Goal: Task Accomplishment & Management: Manage account settings

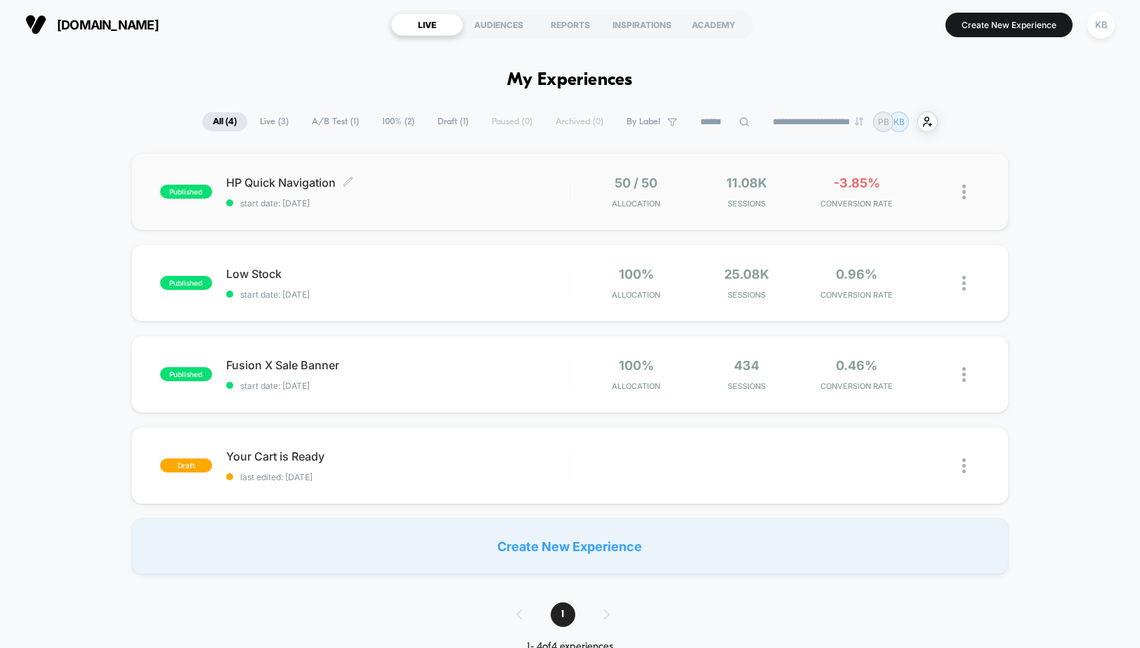
click at [287, 185] on span "HP Quick Navigation Click to edit experience details" at bounding box center [398, 183] width 344 height 14
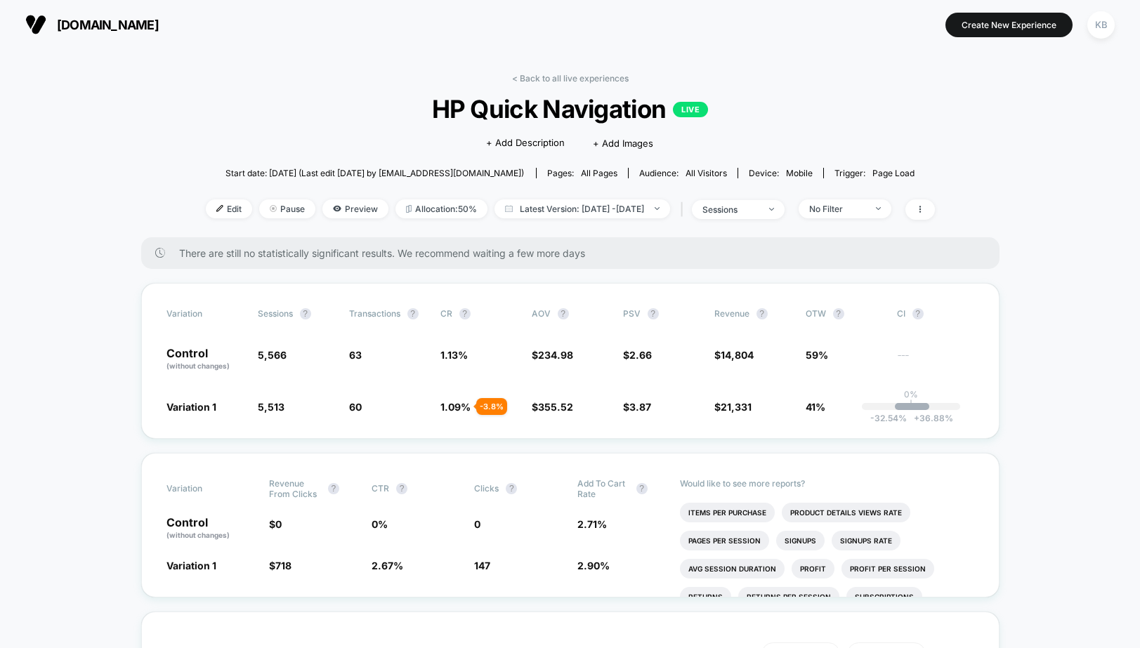
click at [84, 25] on span "[DOMAIN_NAME]" at bounding box center [108, 25] width 102 height 15
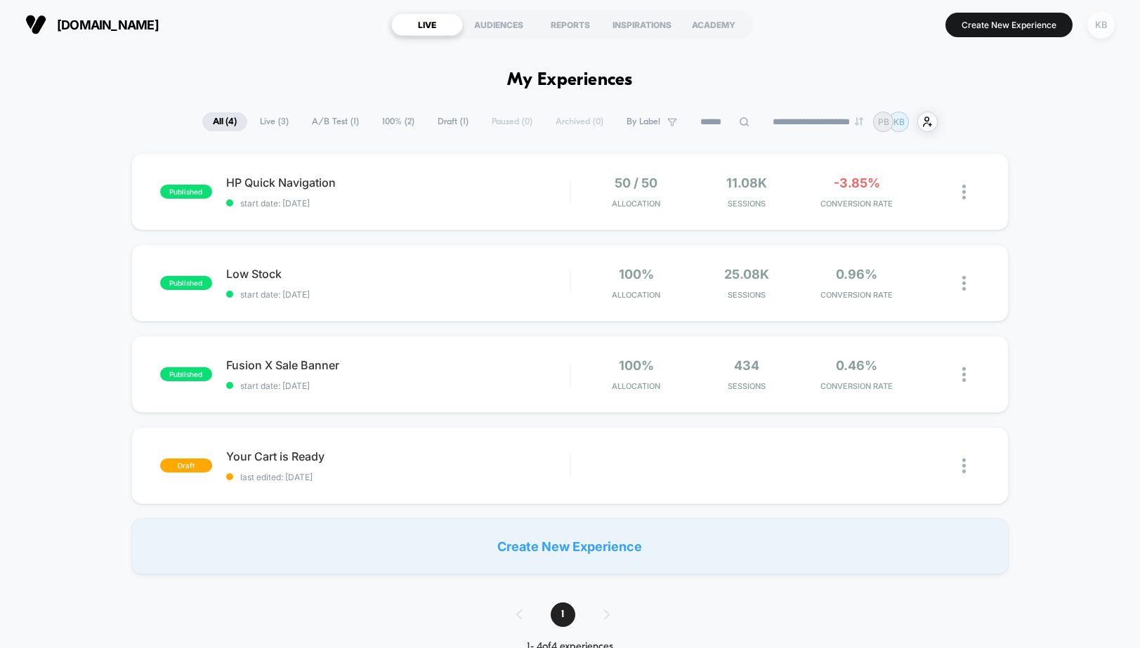
click at [1099, 18] on div "KB" at bounding box center [1100, 24] width 27 height 27
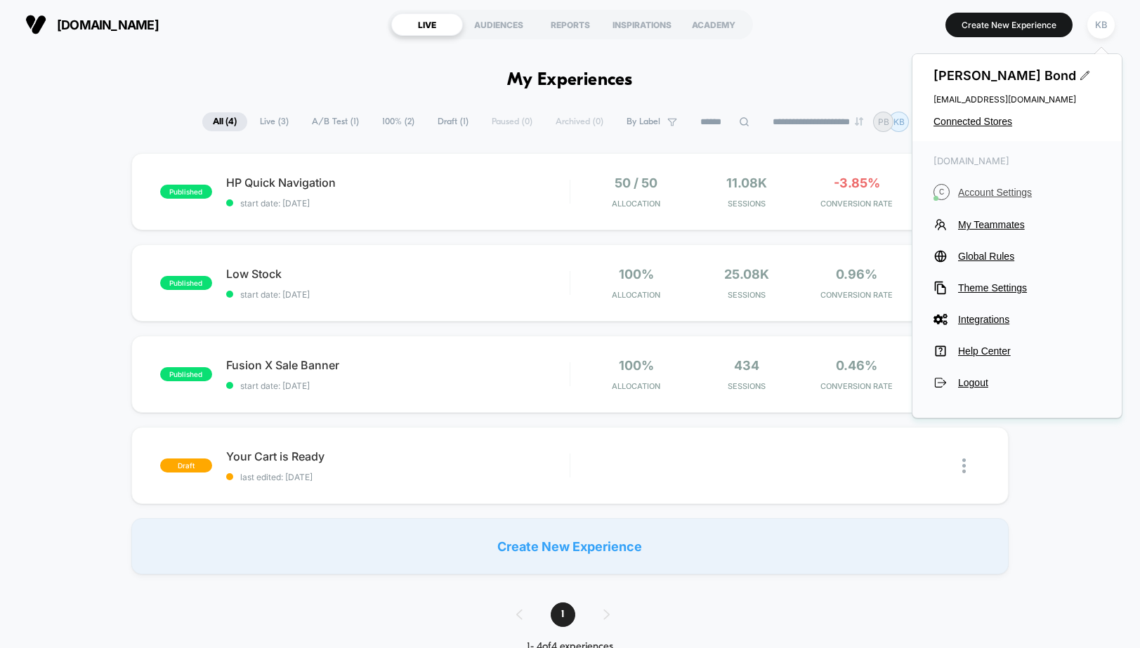
click at [1007, 185] on button "C Account Settings" at bounding box center [1017, 192] width 167 height 16
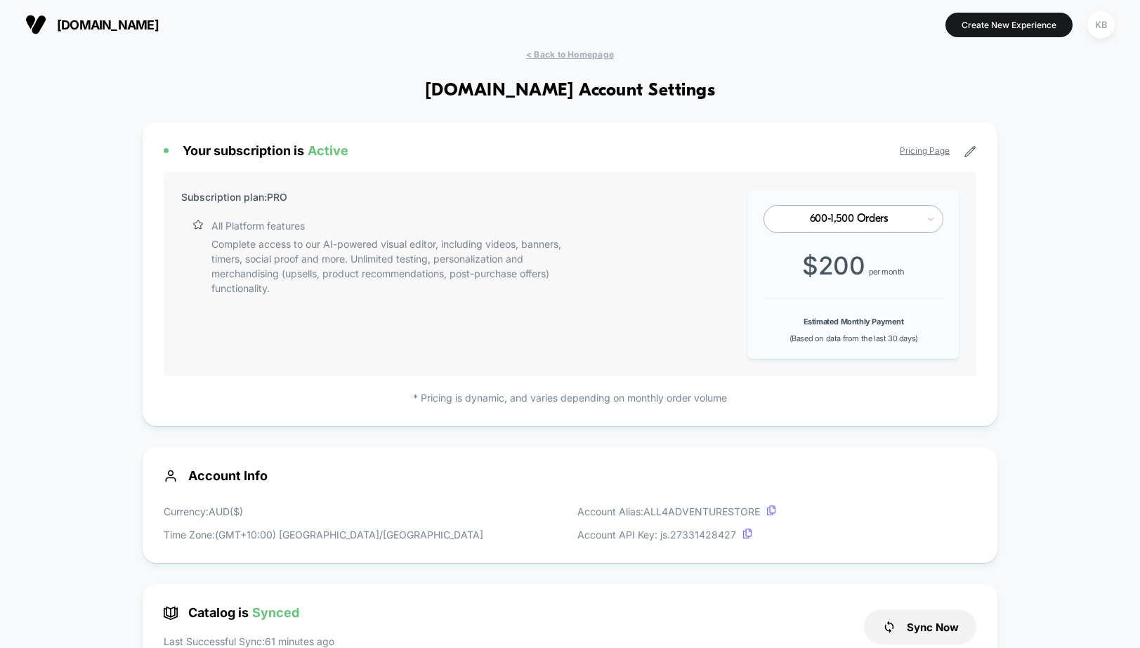
click at [681, 275] on div "Subscription plan: PRO All Platform features Complete access to our AI-powered …" at bounding box center [570, 274] width 813 height 204
click at [926, 150] on link "Pricing Page" at bounding box center [925, 150] width 50 height 11
click at [969, 154] on icon at bounding box center [970, 152] width 11 height 11
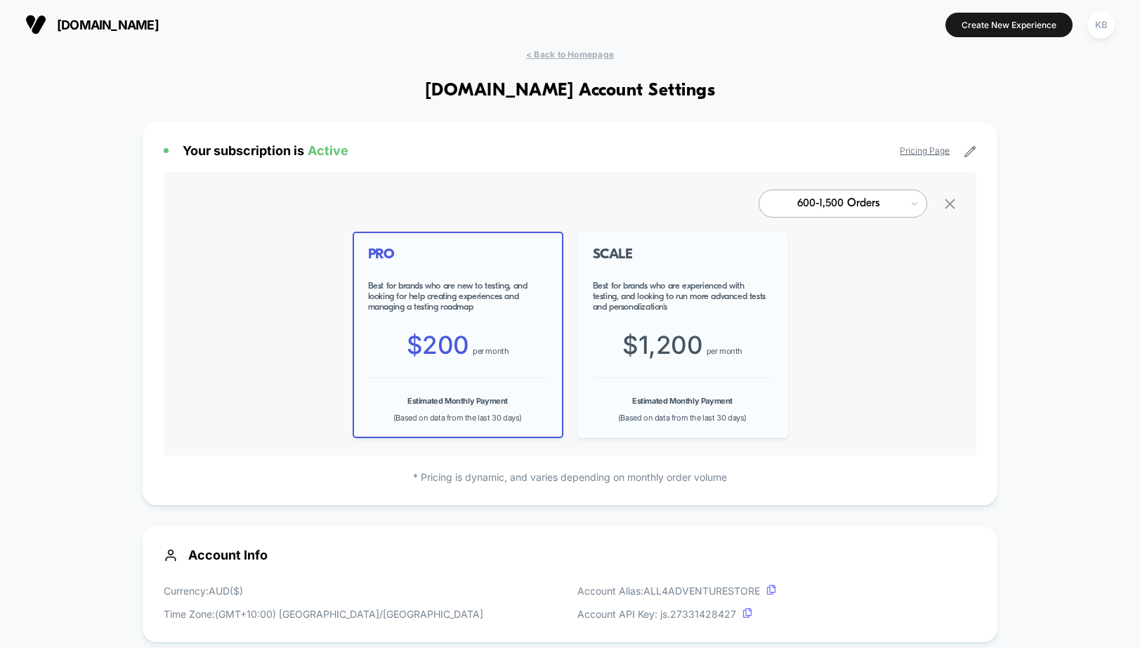
click at [881, 201] on div at bounding box center [838, 204] width 126 height 8
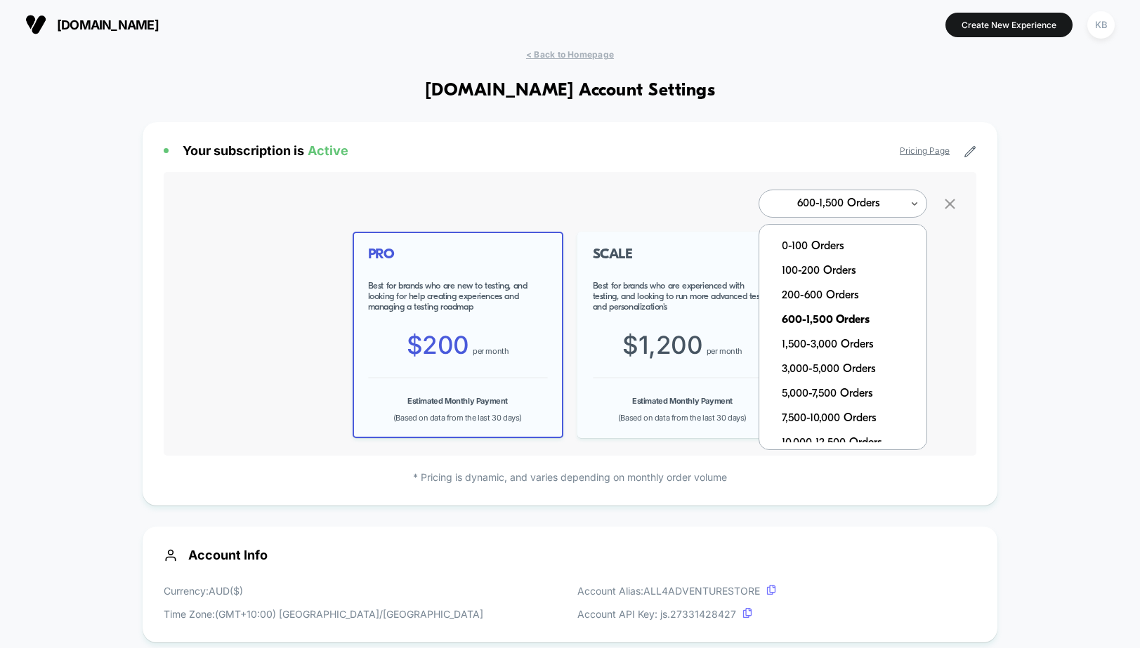
click at [881, 201] on div at bounding box center [838, 204] width 126 height 8
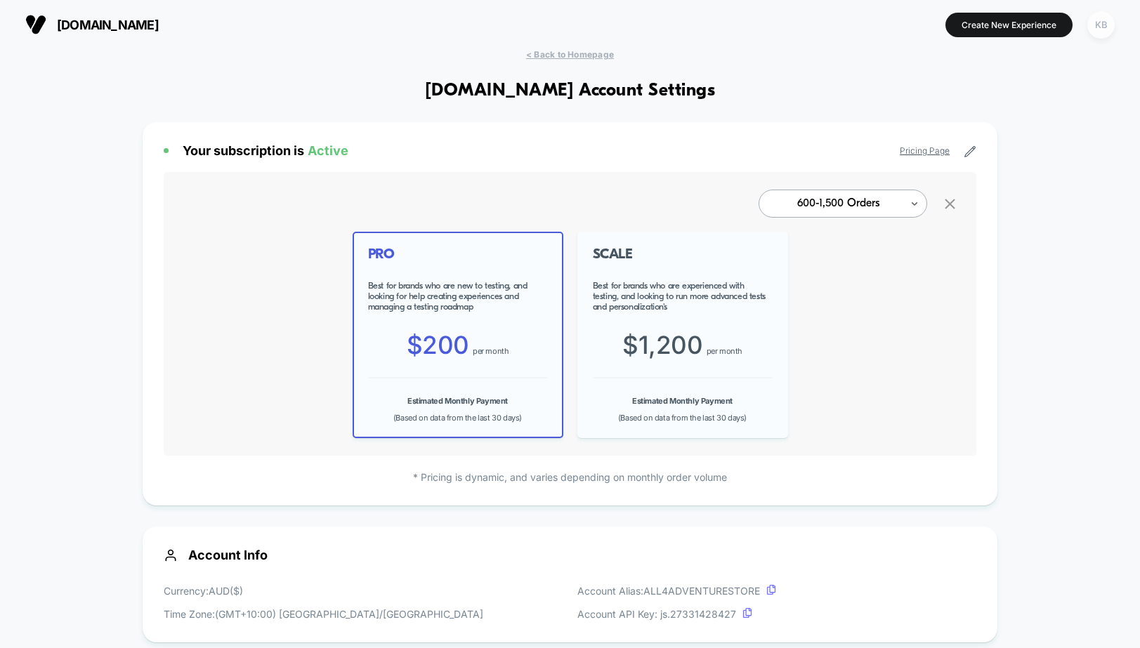
click at [1104, 24] on div "KB" at bounding box center [1100, 24] width 27 height 27
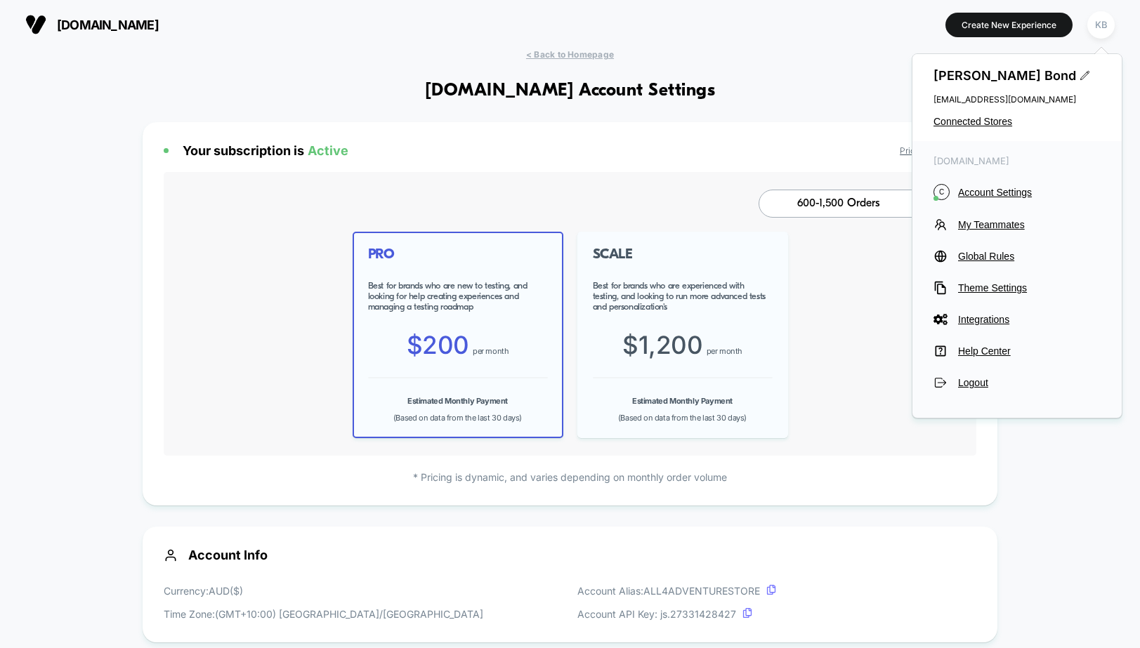
click at [769, 143] on div "Your subscription is Active Pricing Page" at bounding box center [570, 150] width 813 height 15
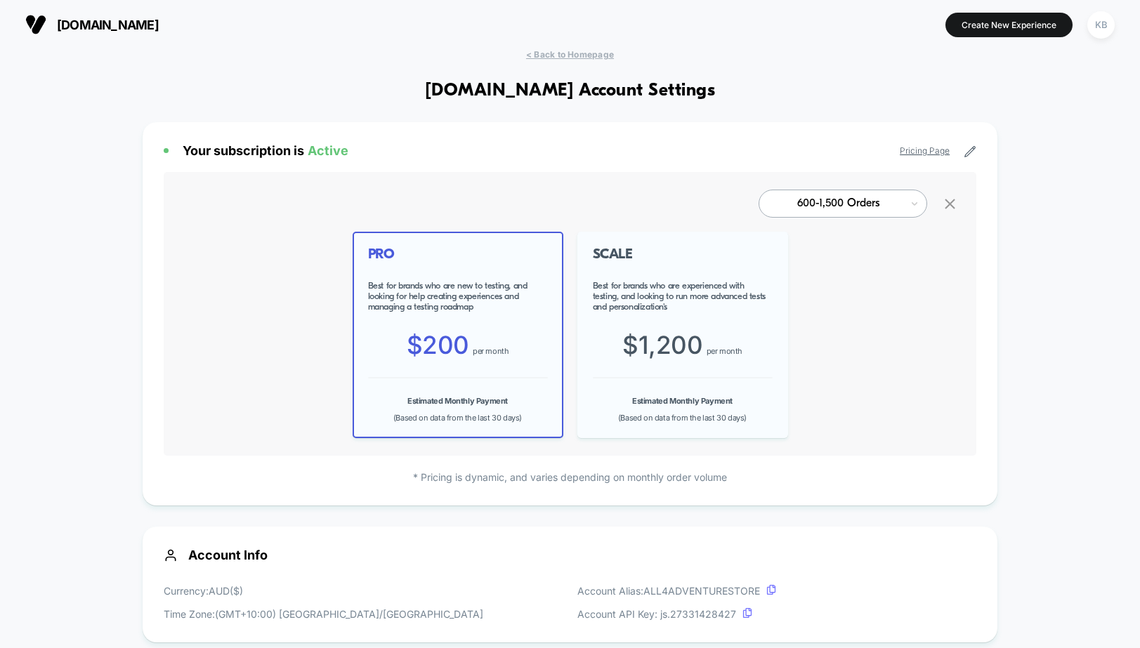
click at [951, 203] on icon at bounding box center [950, 204] width 11 height 11
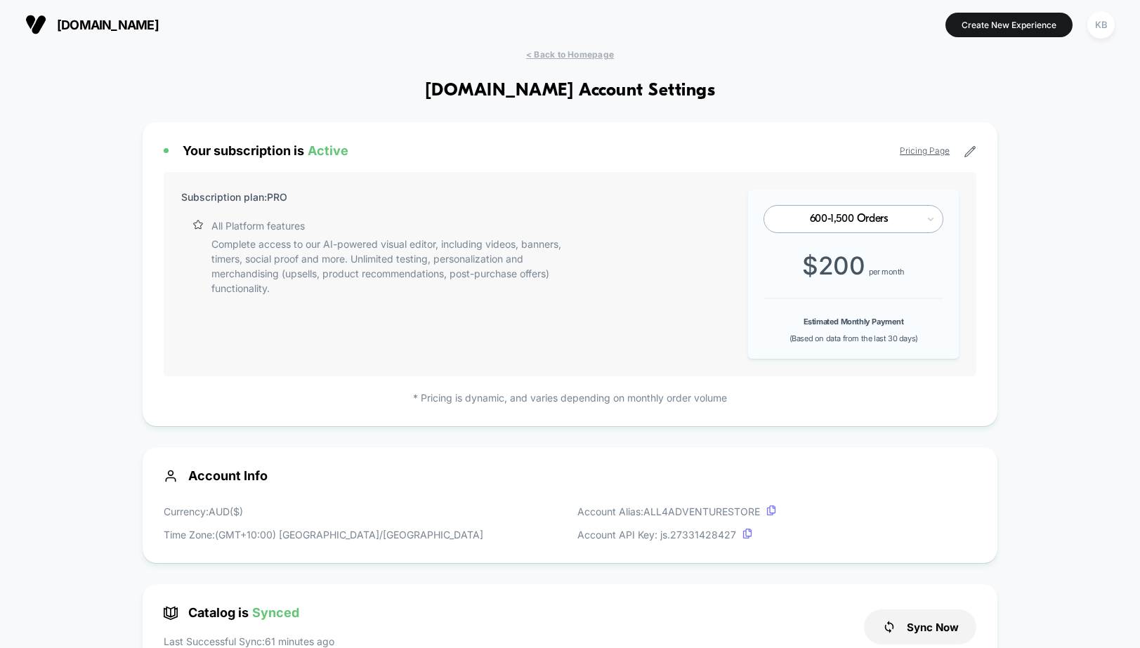
click at [966, 191] on div "Subscription plan: PRO All Platform features Complete access to our AI-powered …" at bounding box center [570, 274] width 813 height 204
click at [676, 235] on div "Subscription plan: PRO All Platform features Complete access to our AI-powered …" at bounding box center [570, 274] width 813 height 204
click at [798, 278] on div "$ 200 per month" at bounding box center [854, 266] width 180 height 30
click at [972, 148] on icon at bounding box center [970, 152] width 11 height 11
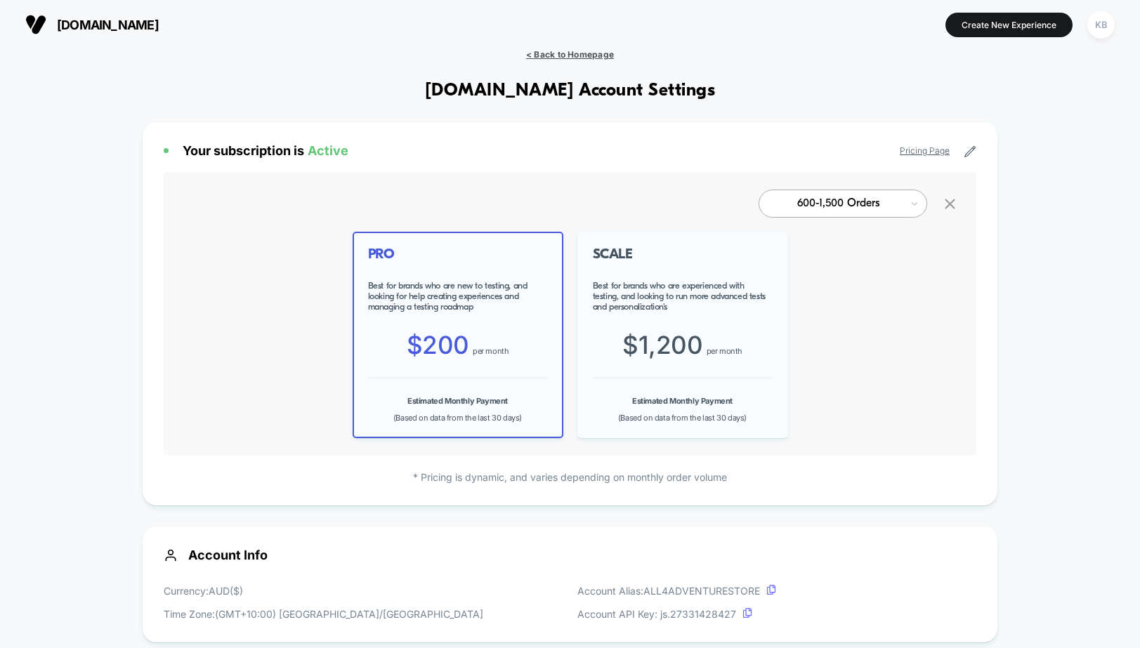
click at [578, 51] on span "< Back to Homepage" at bounding box center [570, 54] width 88 height 11
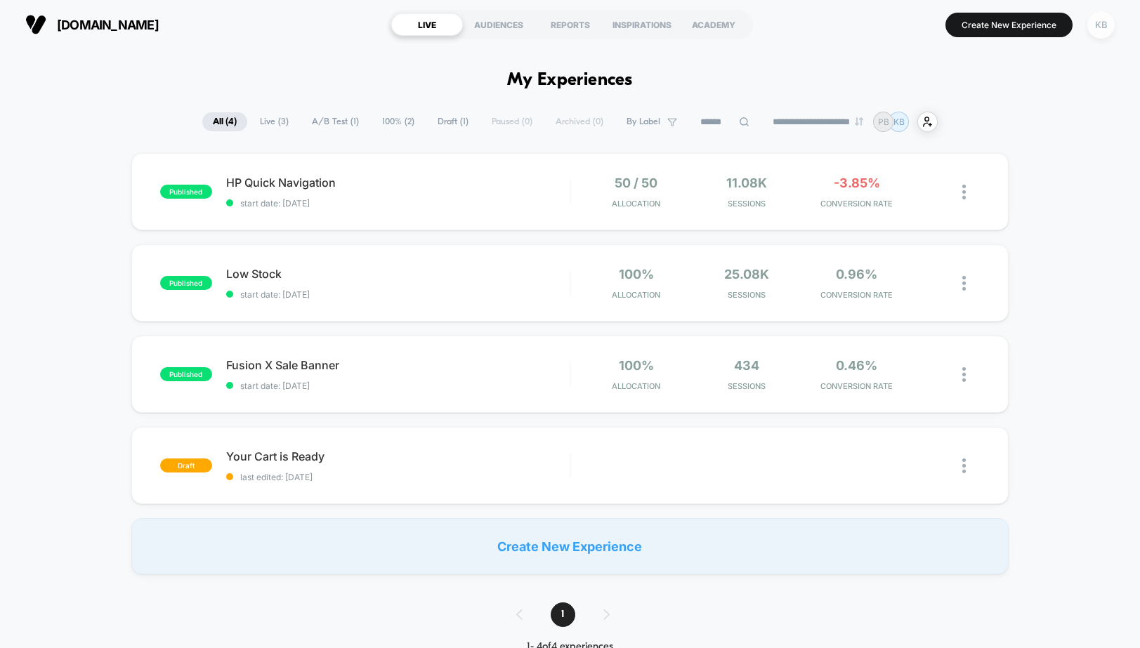
click at [1101, 26] on div "KB" at bounding box center [1100, 24] width 27 height 27
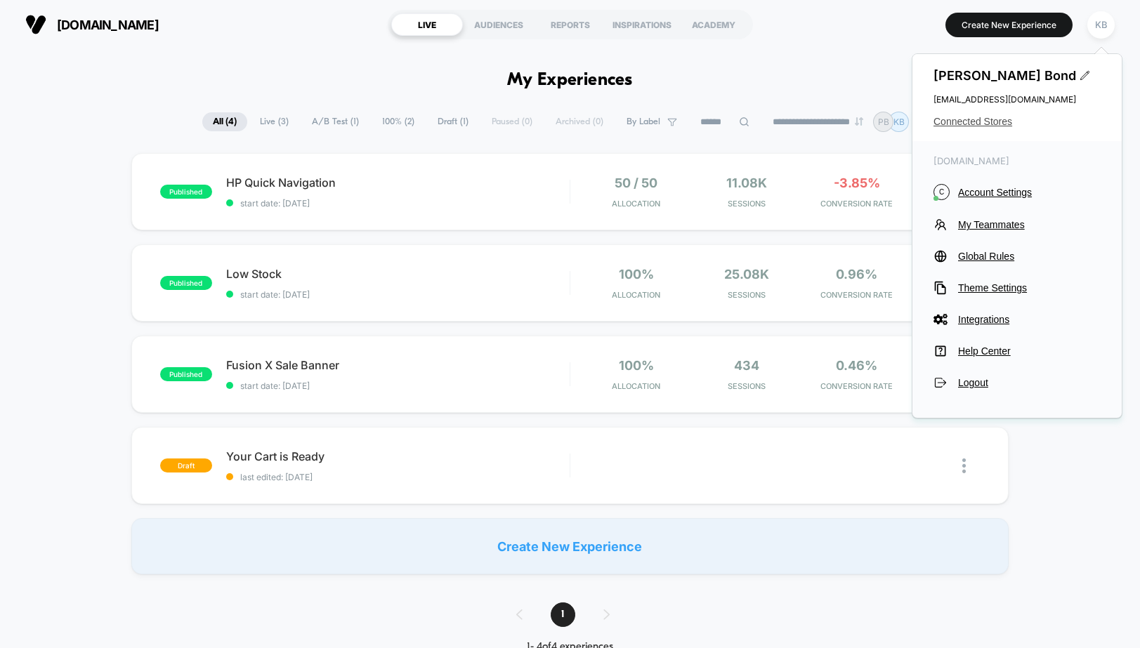
click at [998, 119] on span "Connected Stores" at bounding box center [1017, 121] width 167 height 11
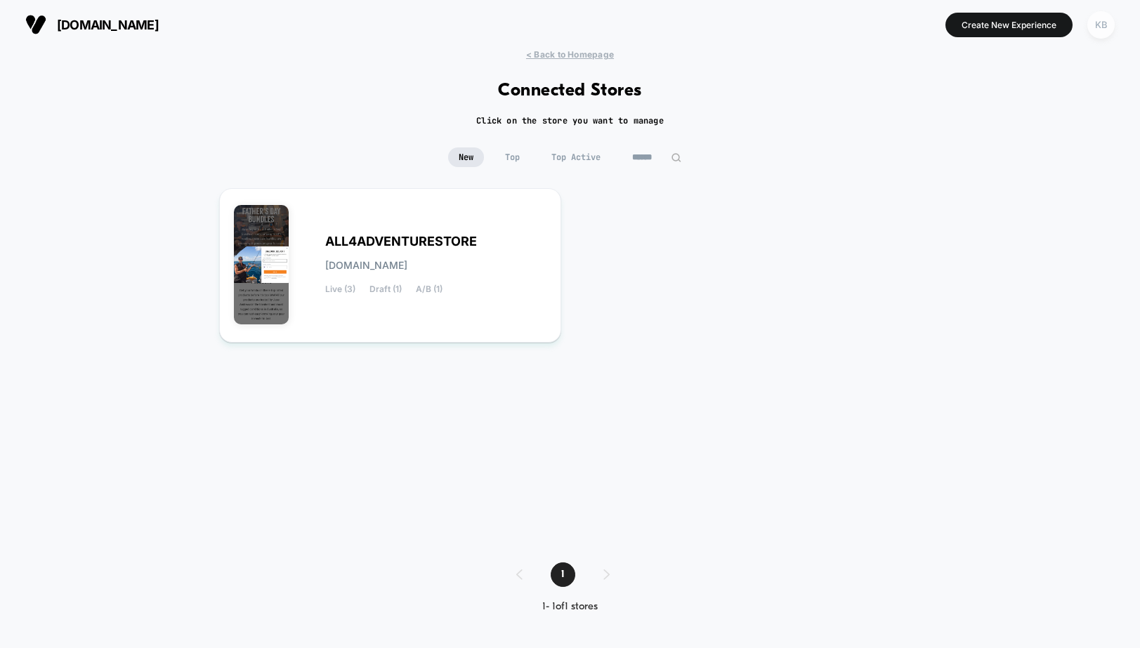
click at [1101, 20] on div "KB" at bounding box center [1100, 24] width 27 height 27
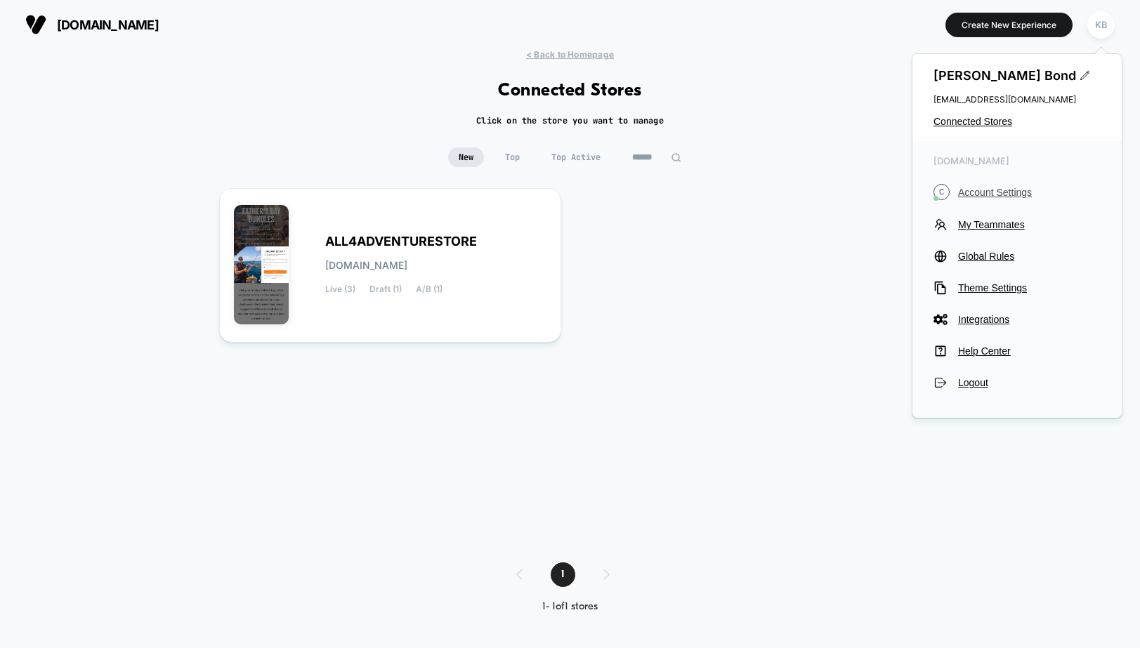
click at [993, 185] on button "C Account Settings" at bounding box center [1017, 192] width 167 height 16
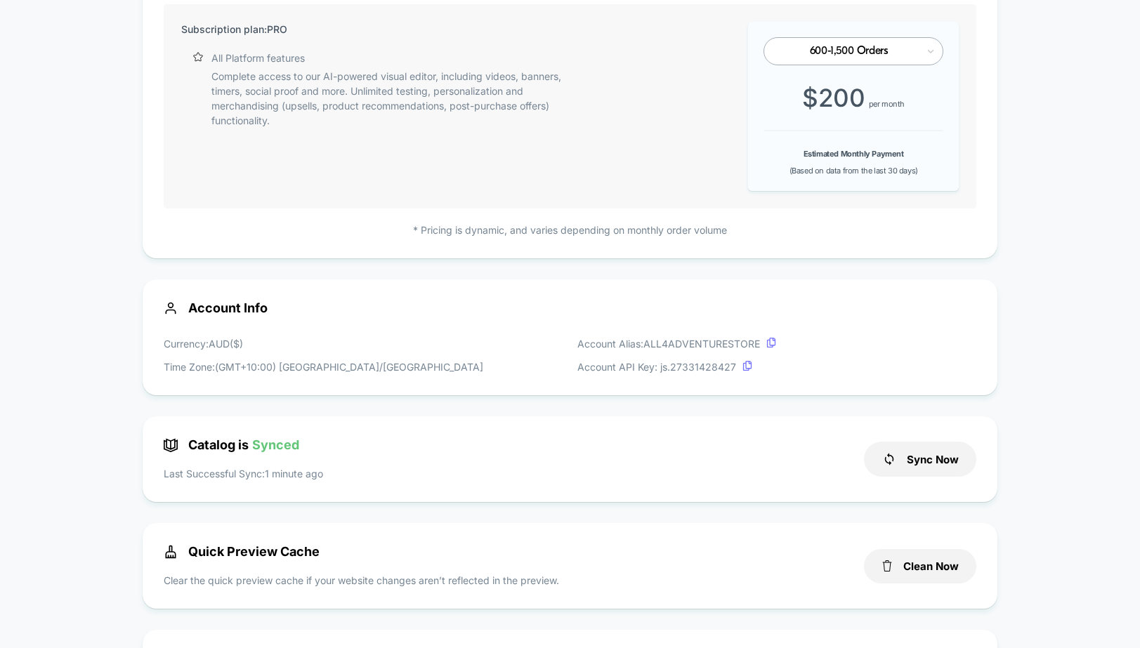
scroll to position [171, 0]
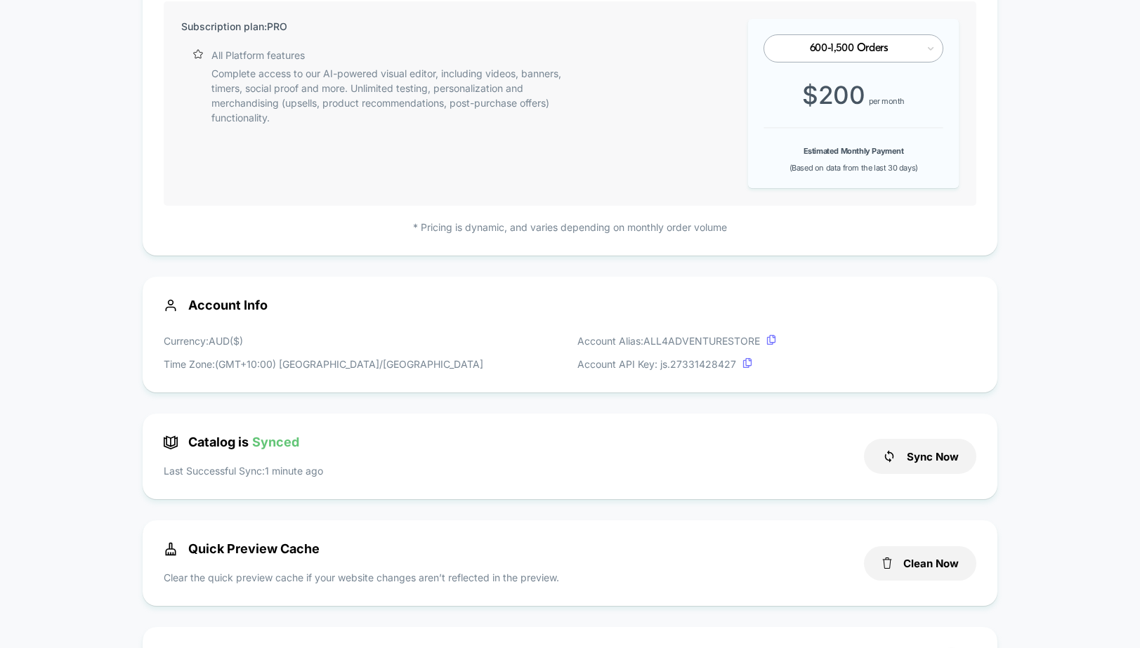
click at [346, 346] on p "Currency: AUD ( $ )" at bounding box center [324, 341] width 320 height 15
click at [339, 370] on p "Time Zone: (GMT+10:00) [GEOGRAPHIC_DATA]/[GEOGRAPHIC_DATA]" at bounding box center [324, 364] width 320 height 15
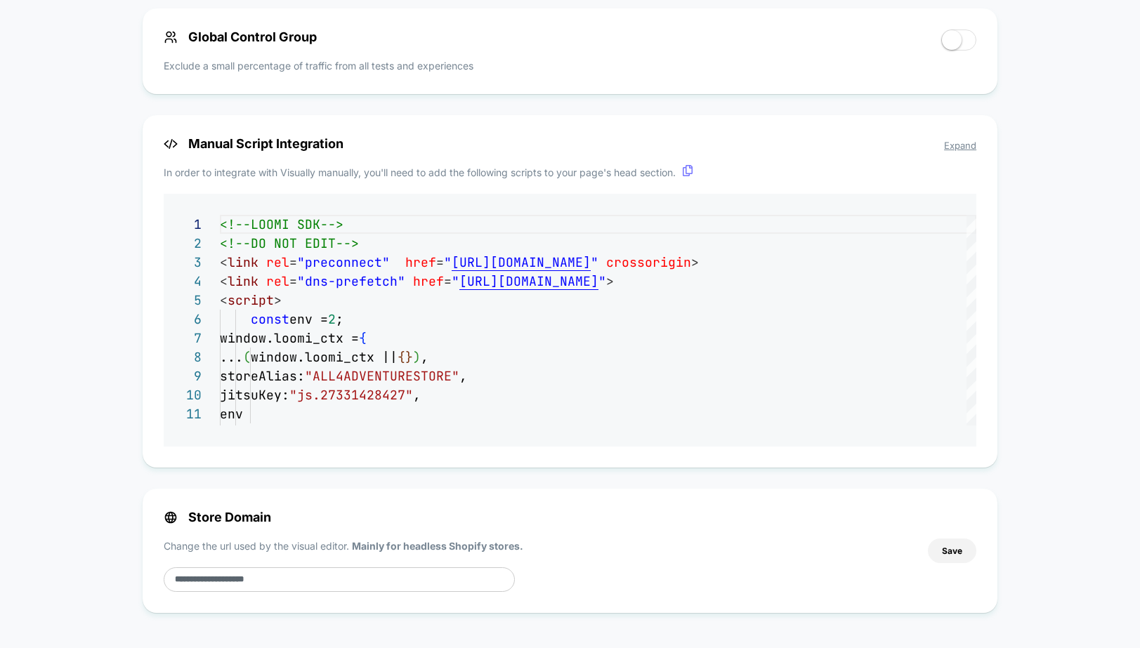
scroll to position [0, 0]
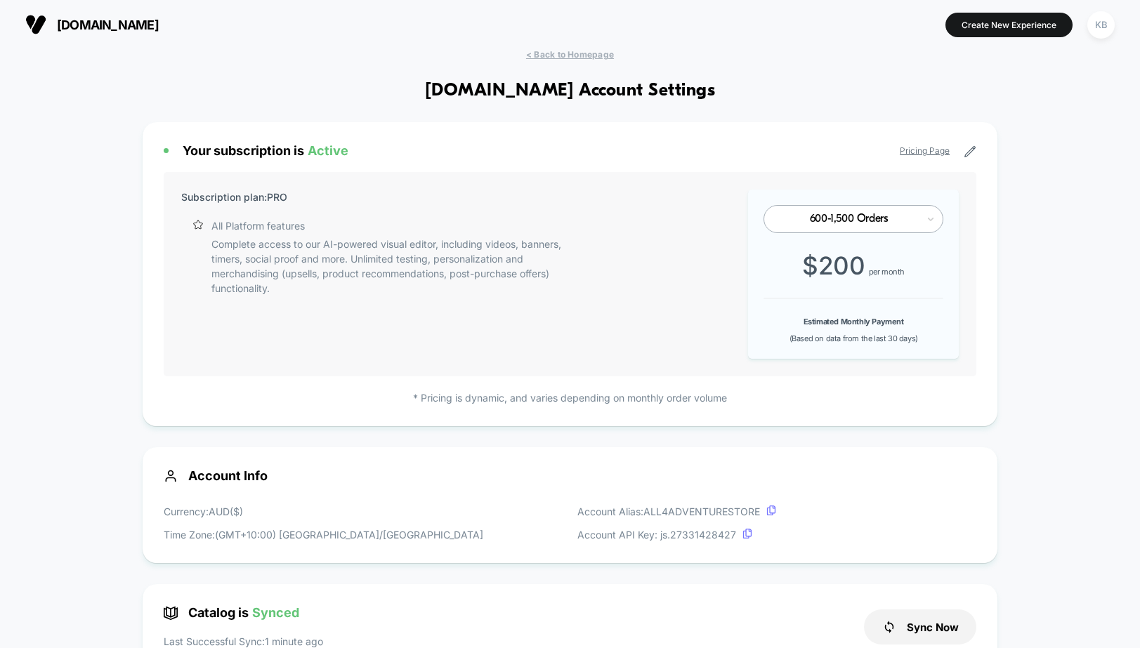
click at [972, 151] on icon at bounding box center [970, 152] width 11 height 11
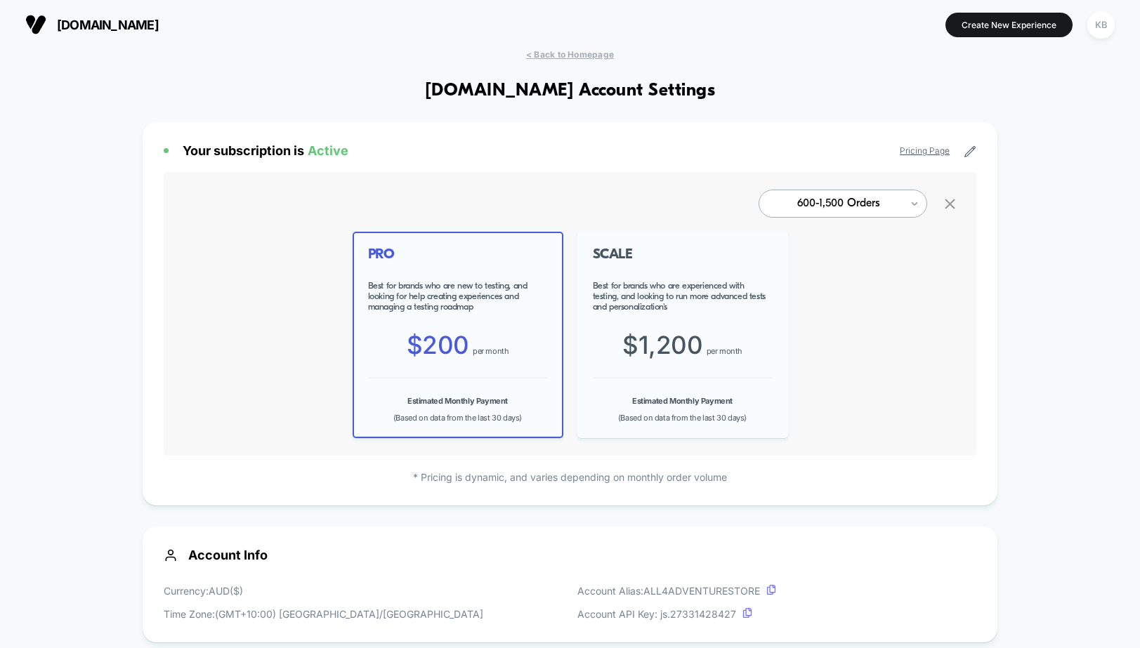
click at [913, 205] on icon at bounding box center [915, 204] width 10 height 14
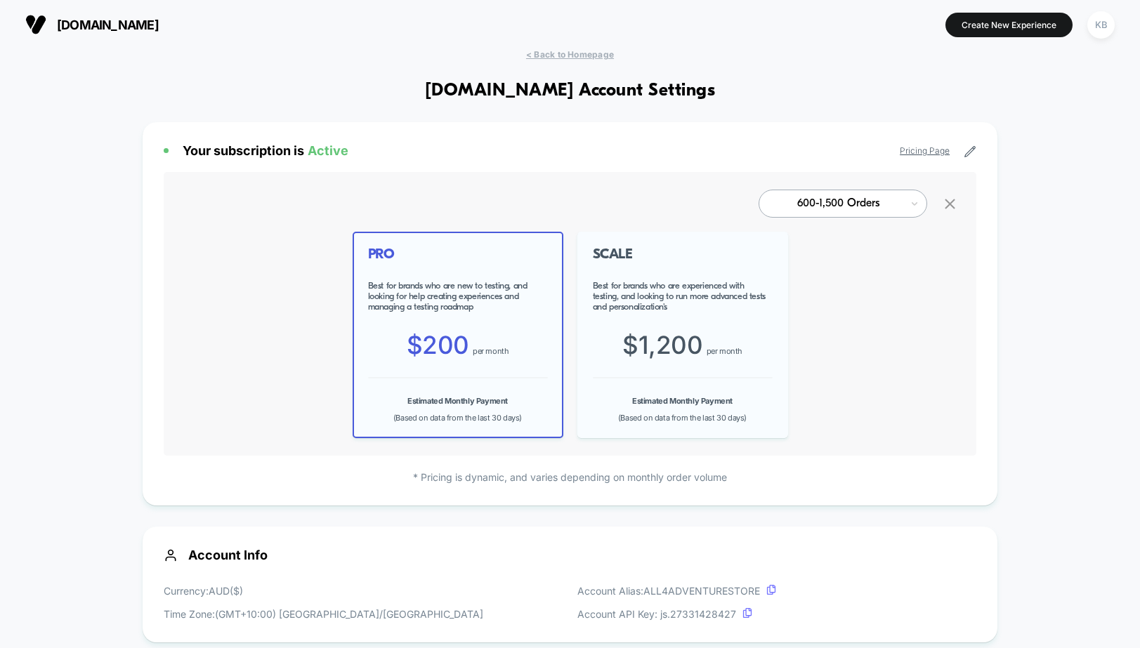
click at [88, 27] on span "[DOMAIN_NAME]" at bounding box center [108, 25] width 102 height 15
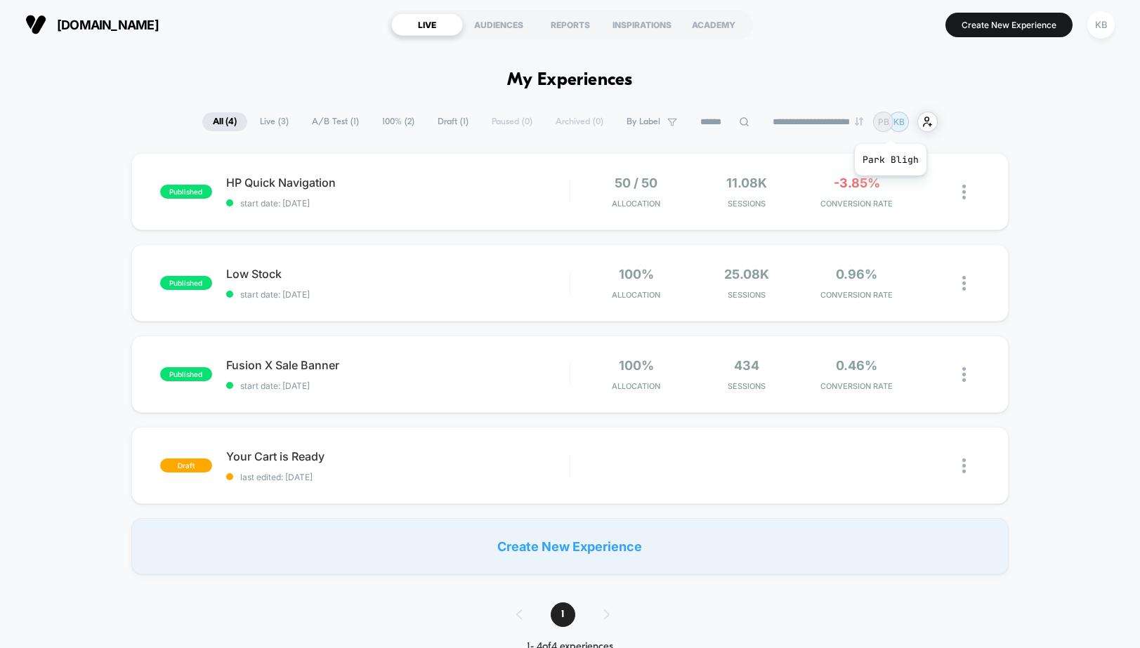
click at [890, 126] on div "PB" at bounding box center [883, 122] width 20 height 20
click at [1103, 30] on div "KB" at bounding box center [1100, 24] width 27 height 27
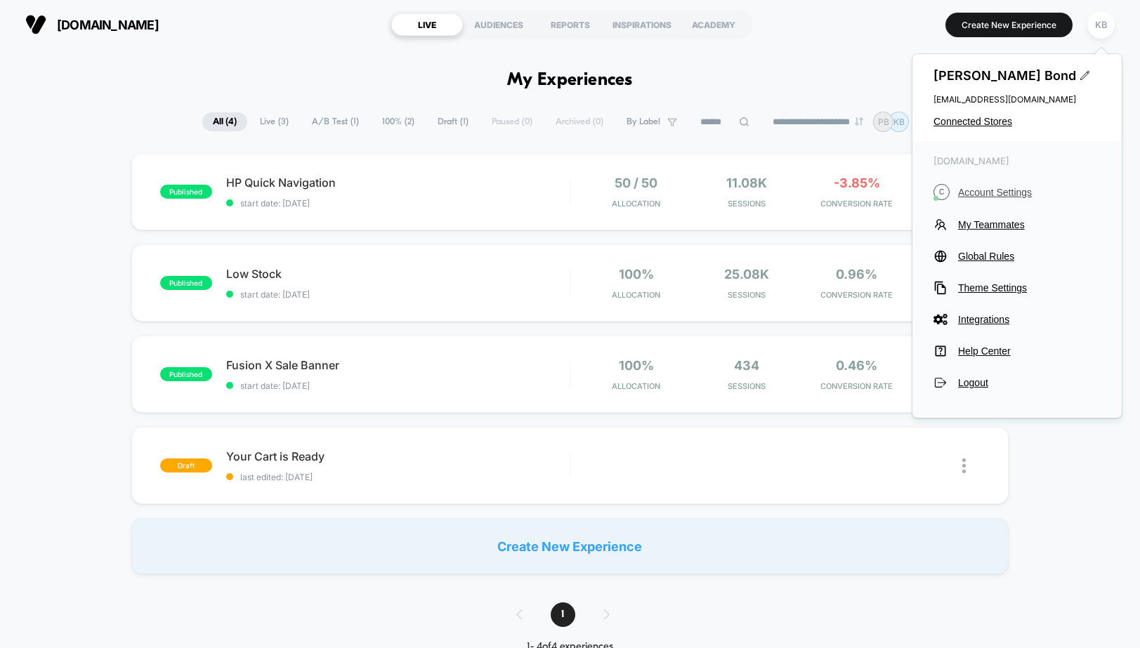
click at [1000, 192] on span "Account Settings" at bounding box center [1029, 192] width 143 height 11
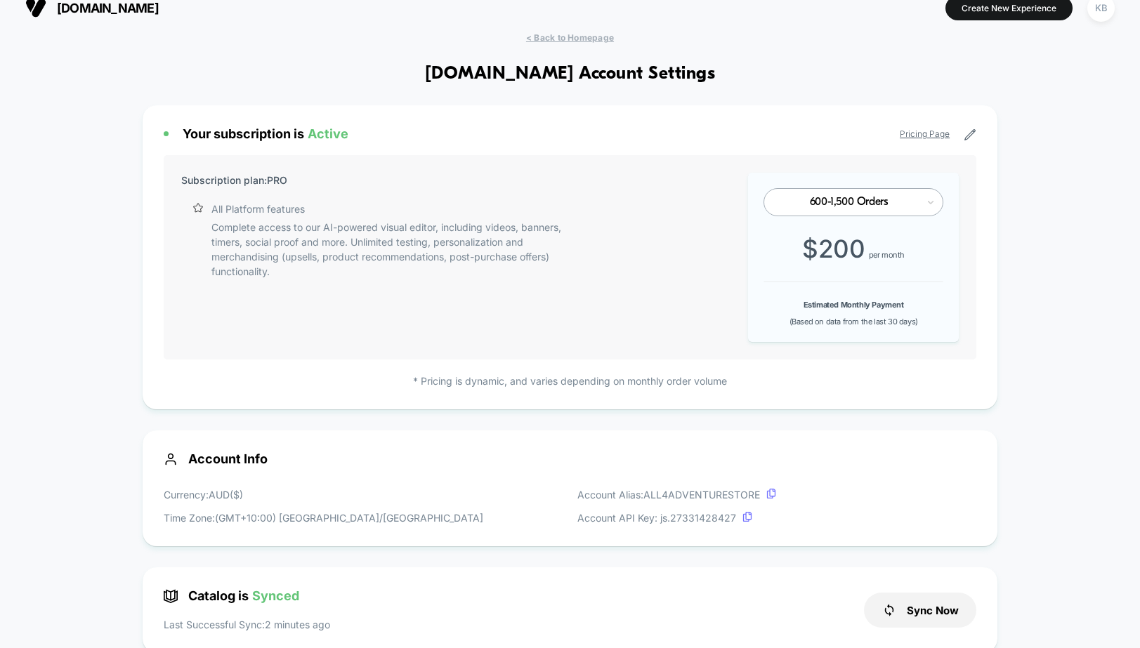
scroll to position [25, 0]
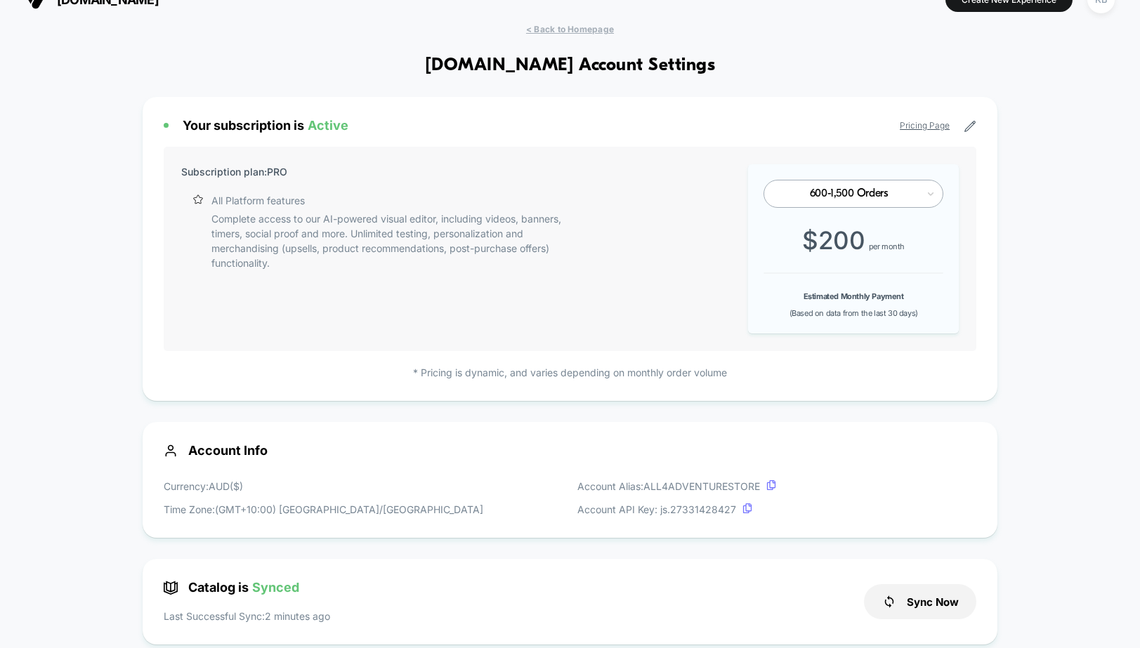
click at [315, 269] on p "Complete access to our AI-powered visual editor, including videos, banners, tim…" at bounding box center [387, 240] width 352 height 59
click at [282, 216] on p "Complete access to our AI-powered visual editor, including videos, banners, tim…" at bounding box center [387, 240] width 352 height 59
click at [282, 171] on p "Subscription plan: PRO" at bounding box center [234, 171] width 106 height 15
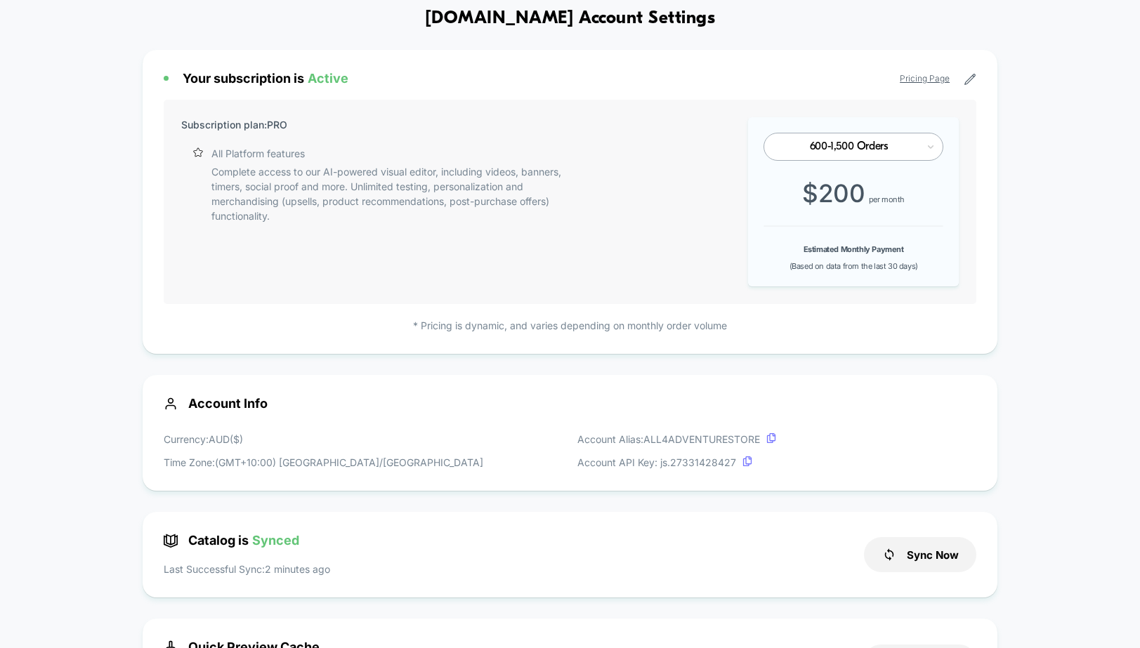
scroll to position [0, 0]
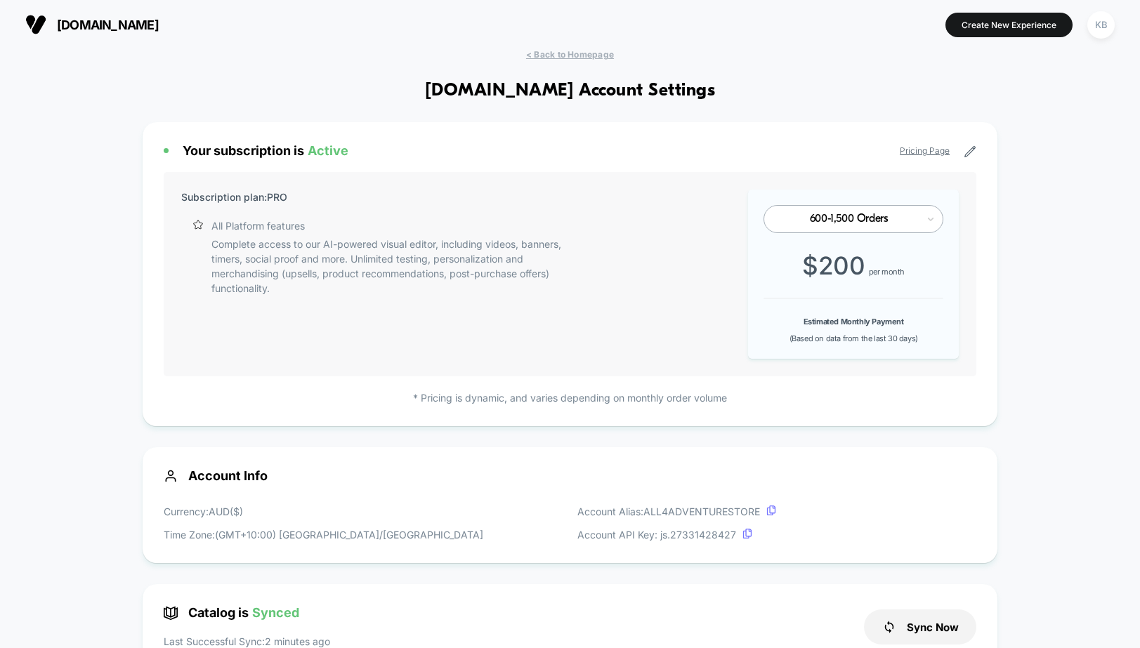
click at [98, 30] on span "[DOMAIN_NAME]" at bounding box center [108, 25] width 102 height 15
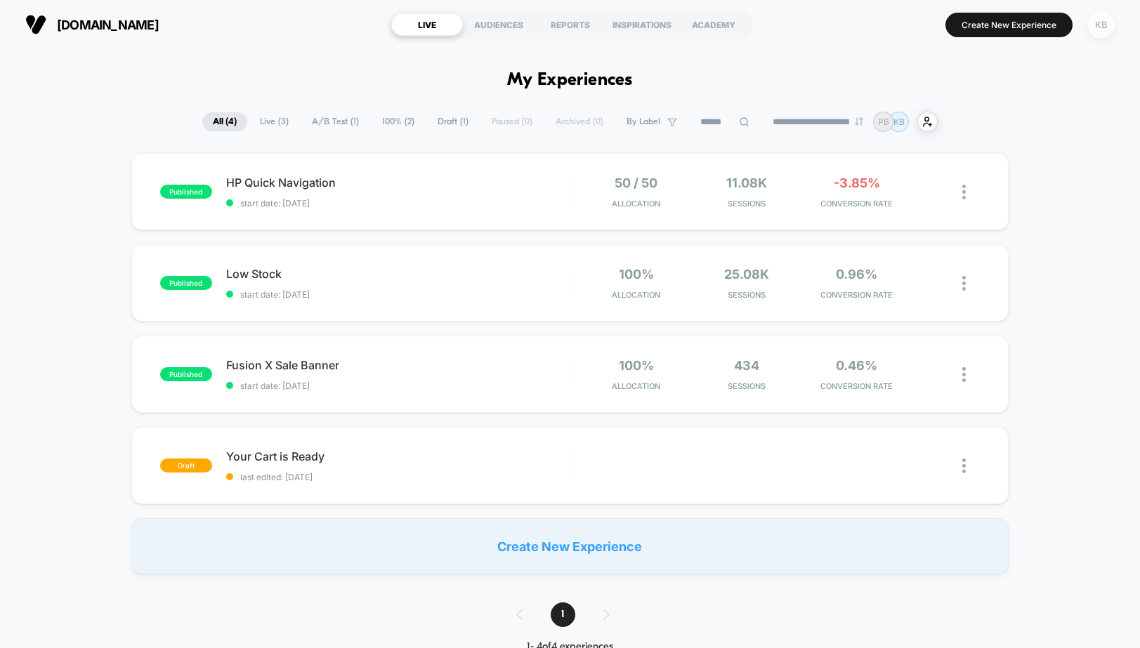
click at [1106, 30] on div "KB" at bounding box center [1100, 24] width 27 height 27
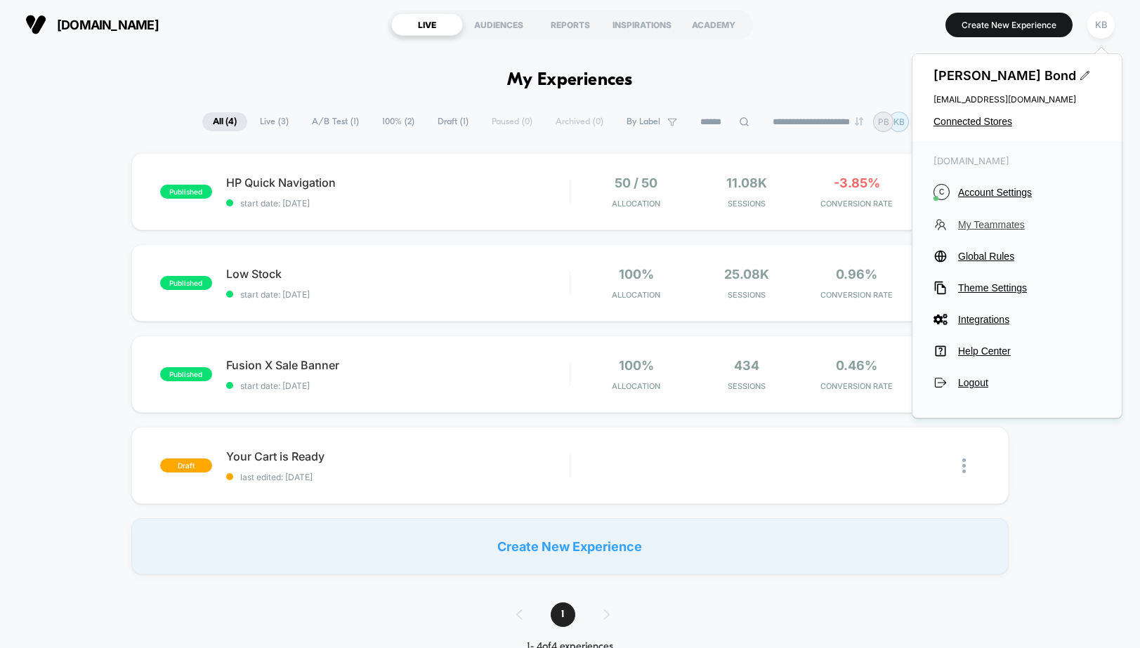
click at [992, 225] on span "My Teammates" at bounding box center [1029, 224] width 143 height 11
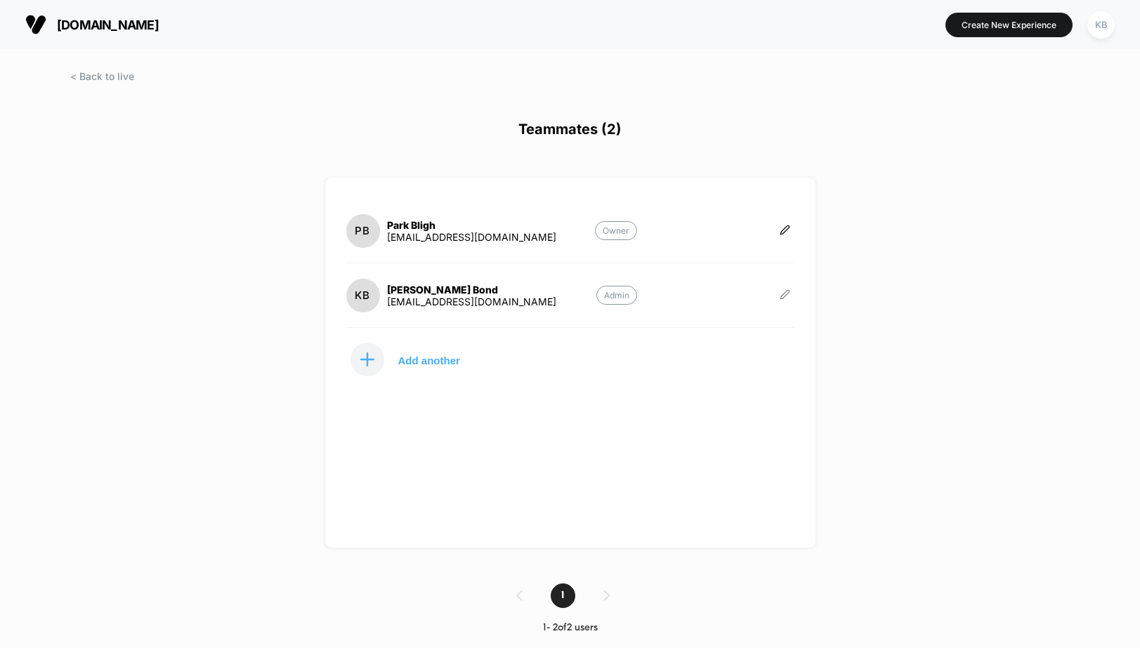
click at [785, 292] on icon at bounding box center [785, 294] width 11 height 11
click at [847, 279] on button "Edit Role" at bounding box center [854, 279] width 91 height 32
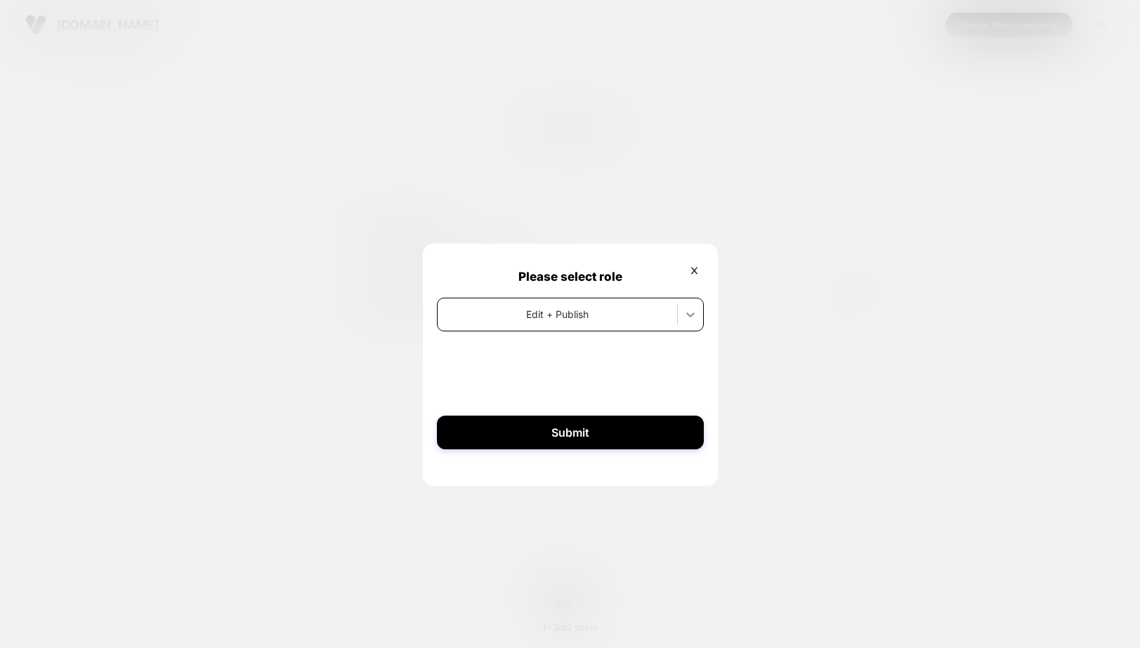
click at [690, 315] on icon at bounding box center [690, 315] width 8 height 5
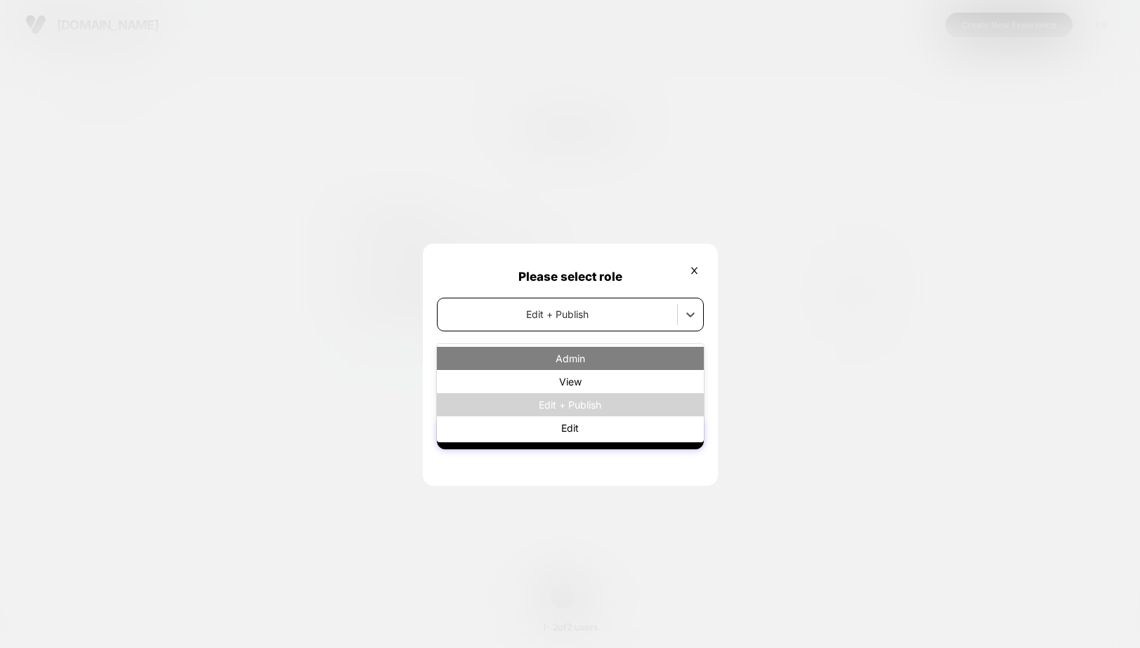
click at [665, 359] on div "Admin" at bounding box center [570, 358] width 267 height 23
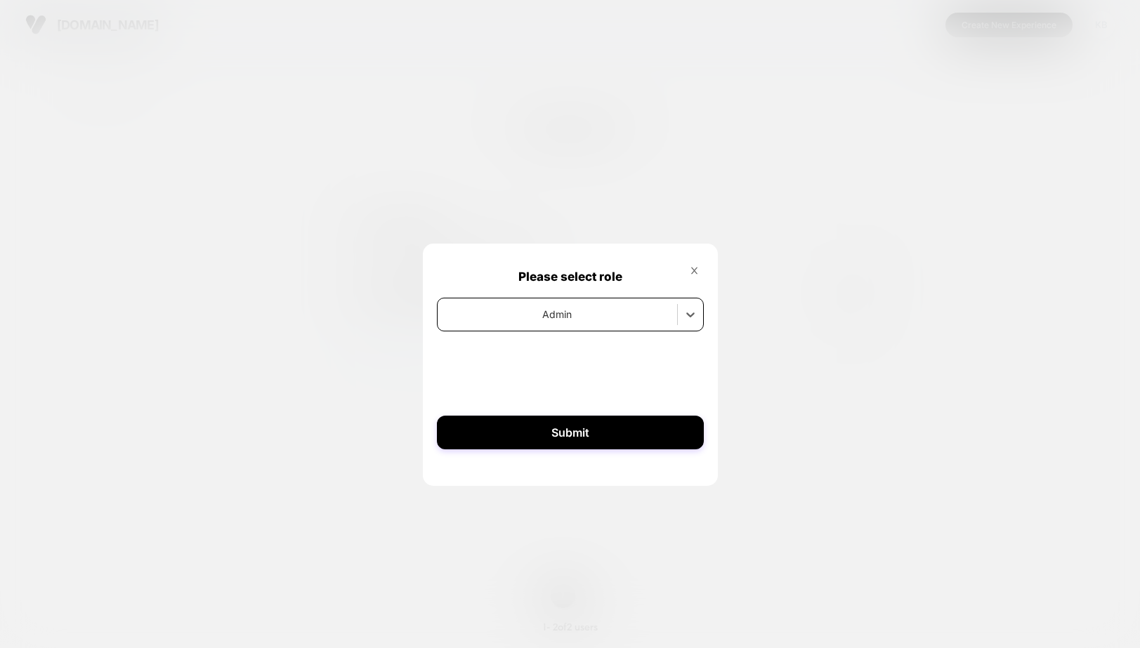
click at [695, 272] on icon at bounding box center [694, 271] width 11 height 11
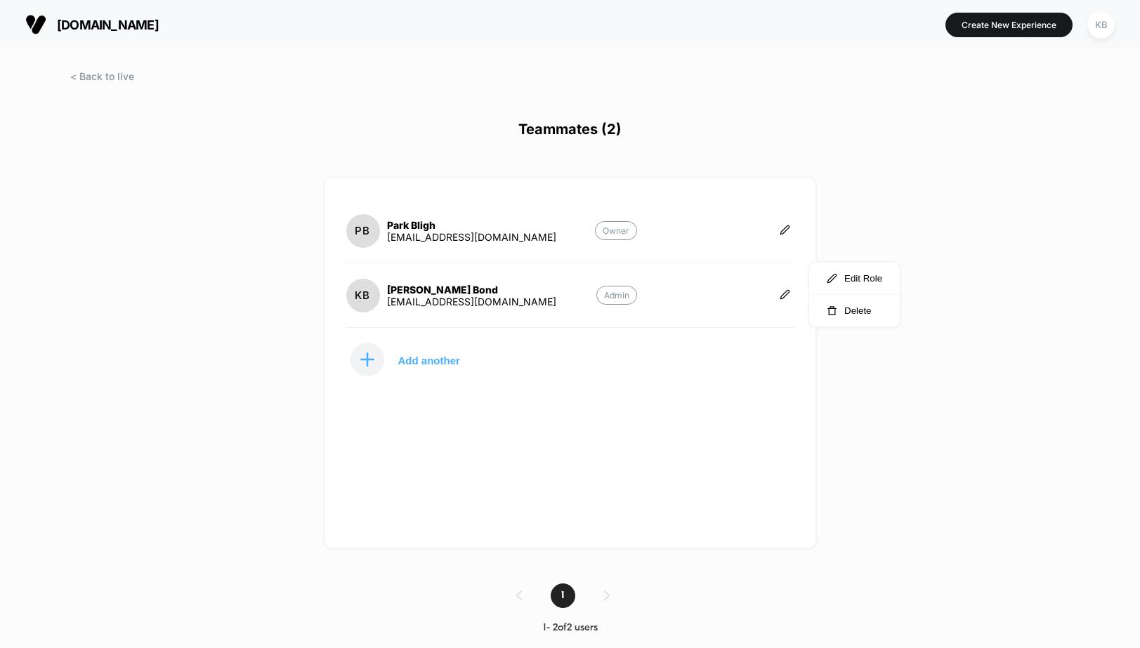
click at [429, 297] on div "[EMAIL_ADDRESS][DOMAIN_NAME]" at bounding box center [471, 302] width 169 height 12
click at [98, 70] on span at bounding box center [102, 76] width 64 height 12
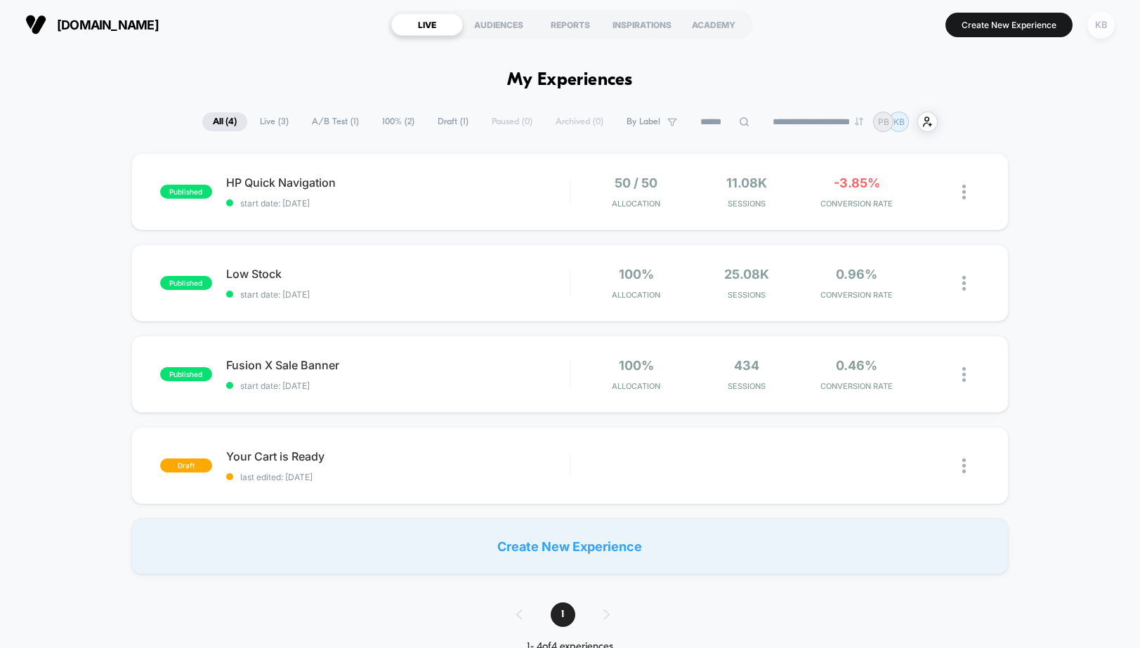
click at [1094, 29] on div "KB" at bounding box center [1100, 24] width 27 height 27
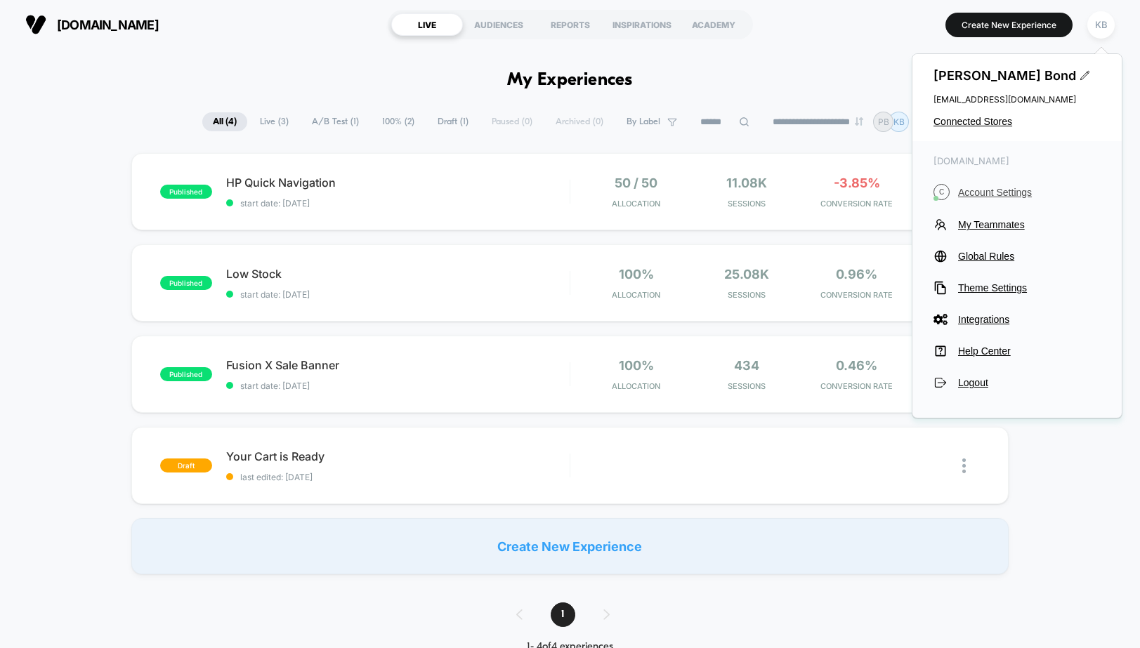
click at [1002, 188] on span "Account Settings" at bounding box center [1029, 192] width 143 height 11
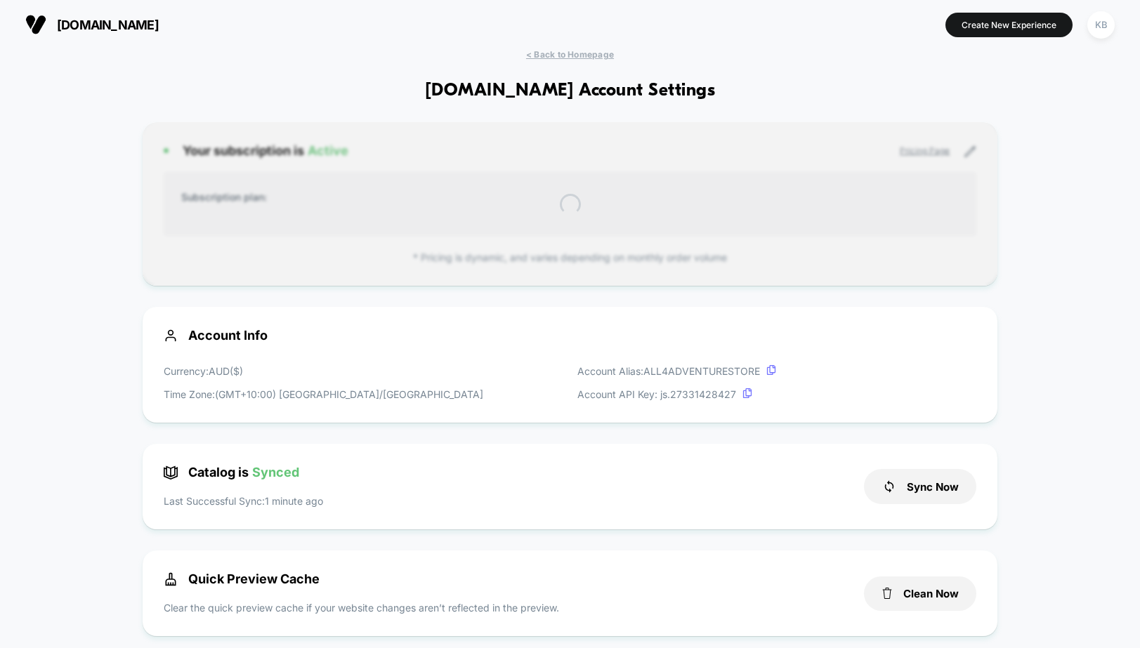
scroll to position [190, 0]
